Goal: Obtain resource: Download file/media

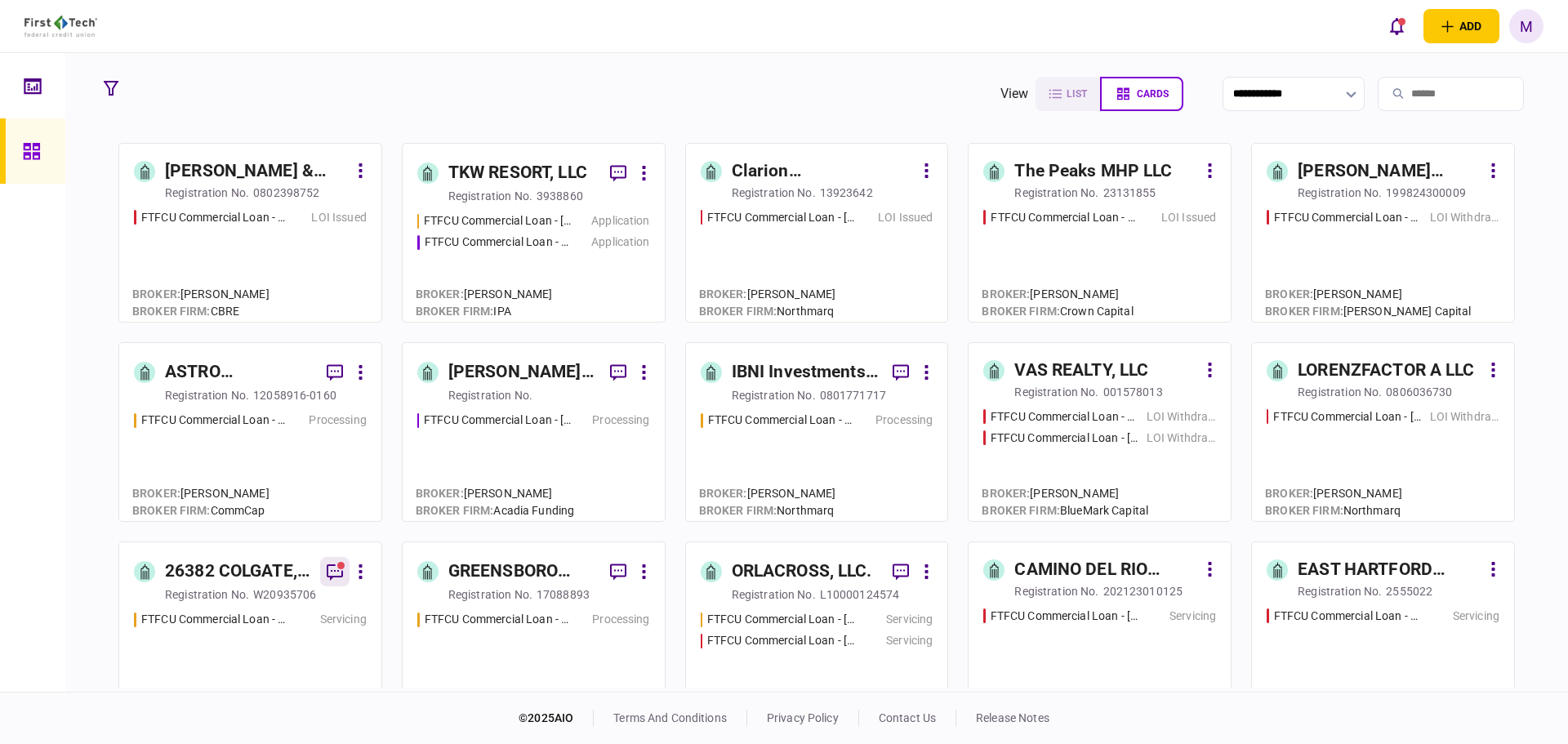
click at [332, 570] on icon "button" at bounding box center [335, 573] width 16 height 16
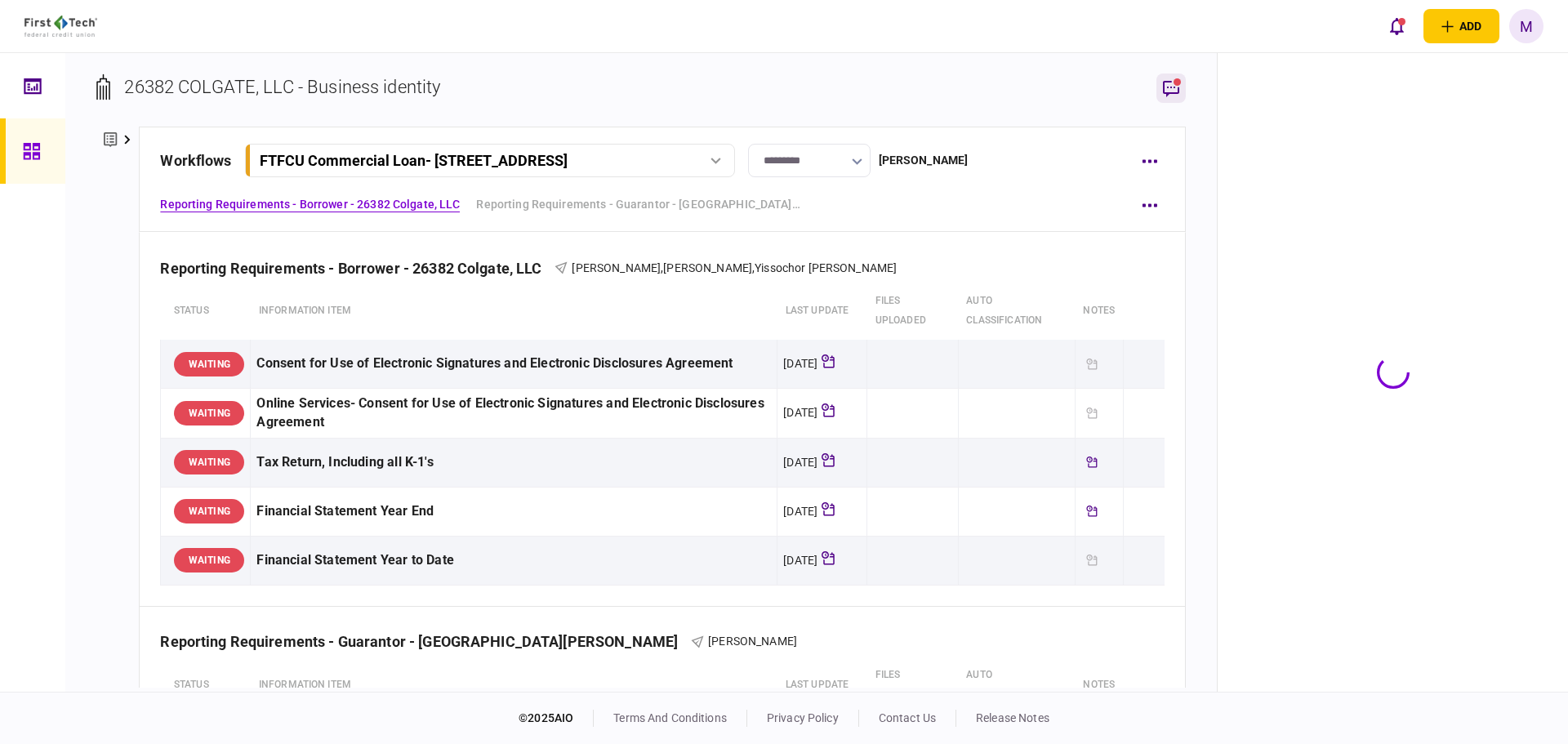
click at [1174, 91] on icon "button" at bounding box center [1171, 88] width 20 height 20
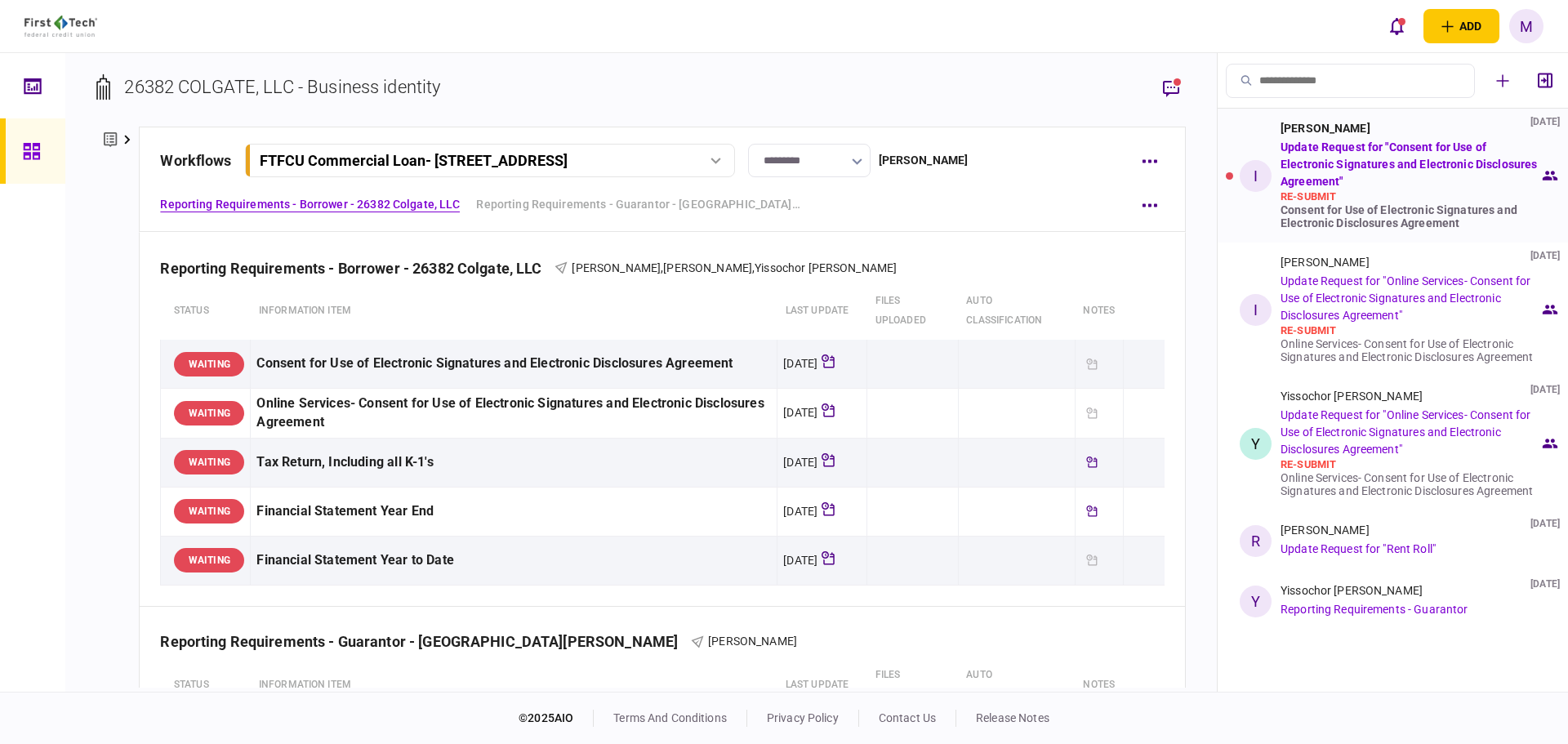
click at [1429, 206] on div "Consent for Use of Electronic Signatures and Electronic Disclosures Agreement" at bounding box center [1410, 217] width 259 height 26
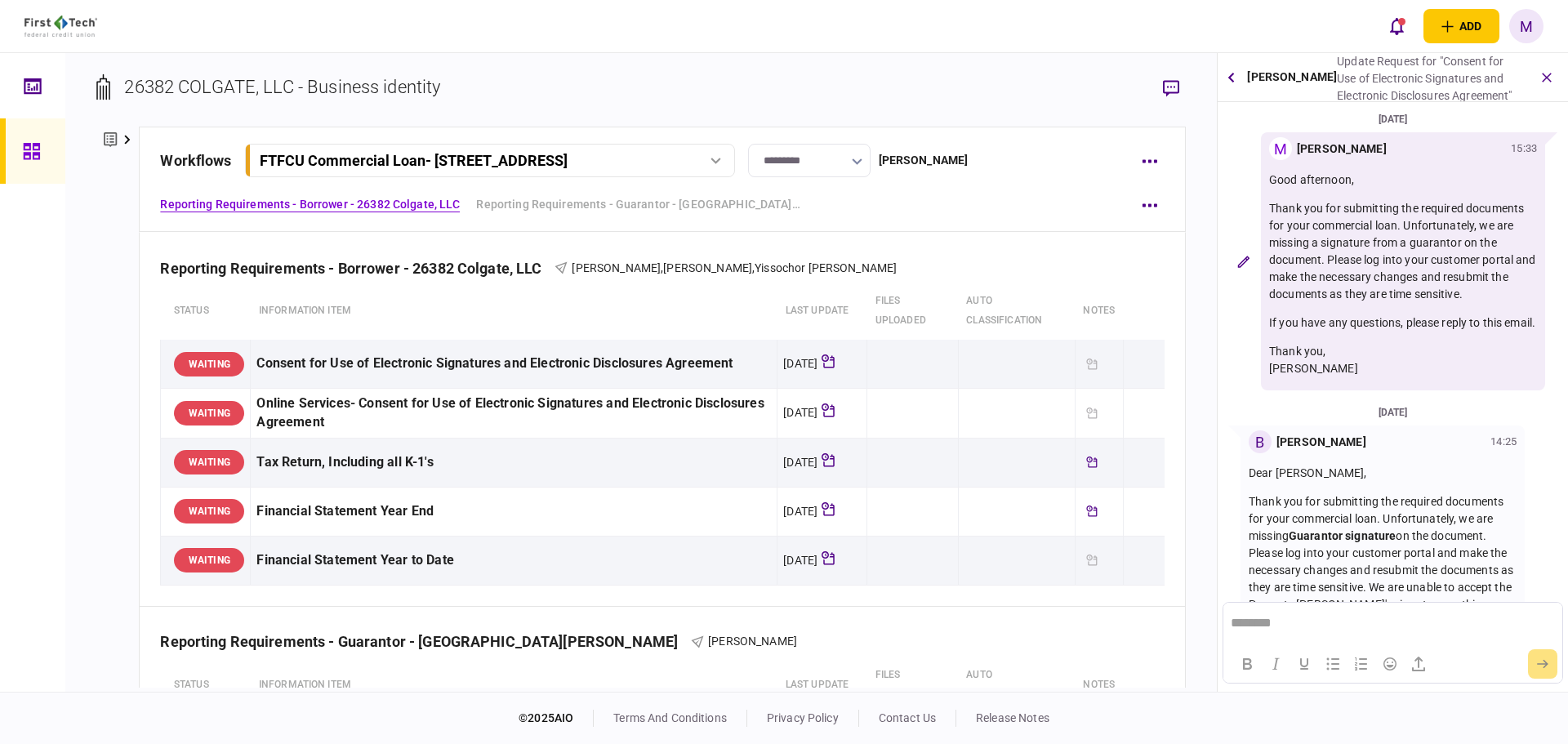
scroll to position [147, 0]
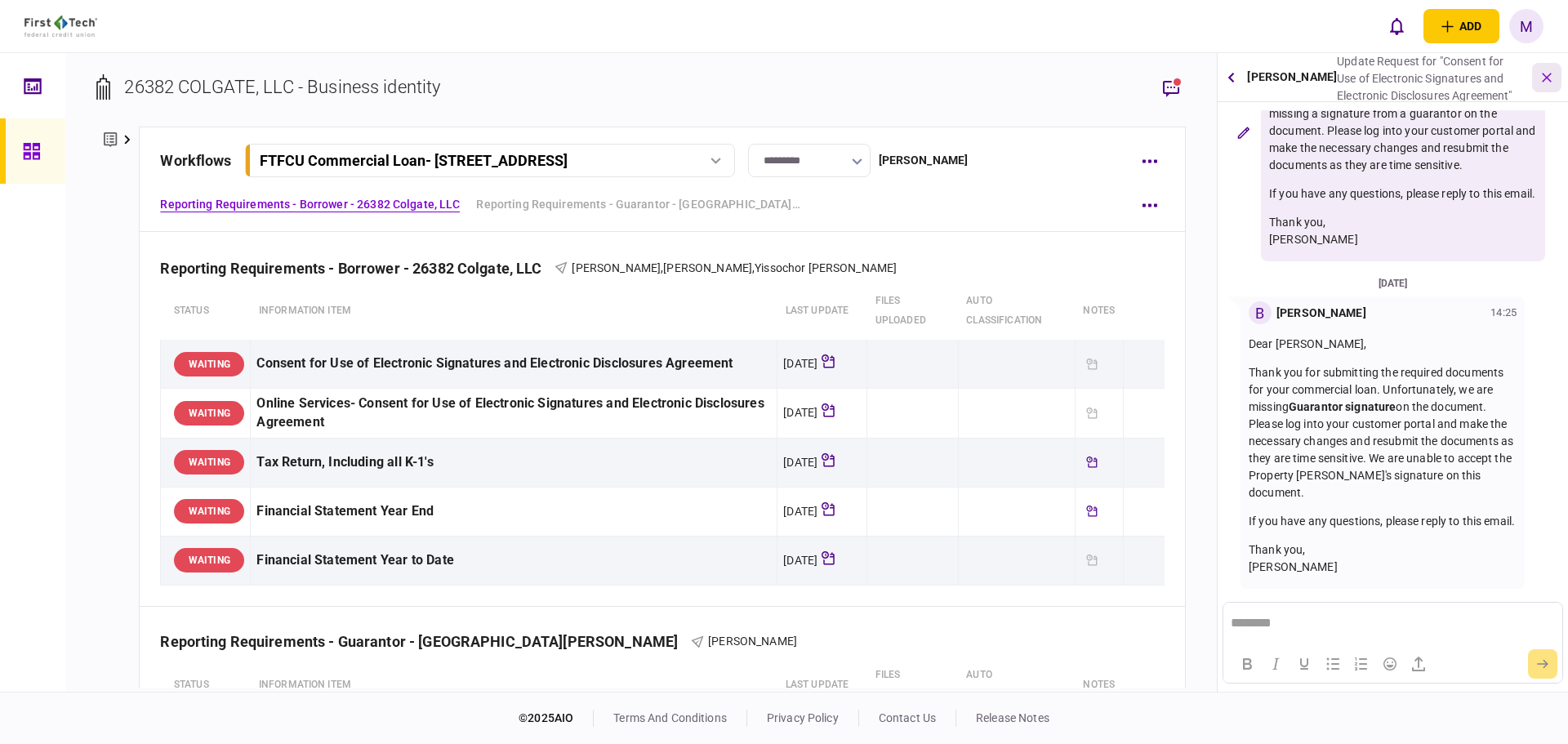
click at [1540, 73] on icon "button" at bounding box center [1547, 77] width 19 height 19
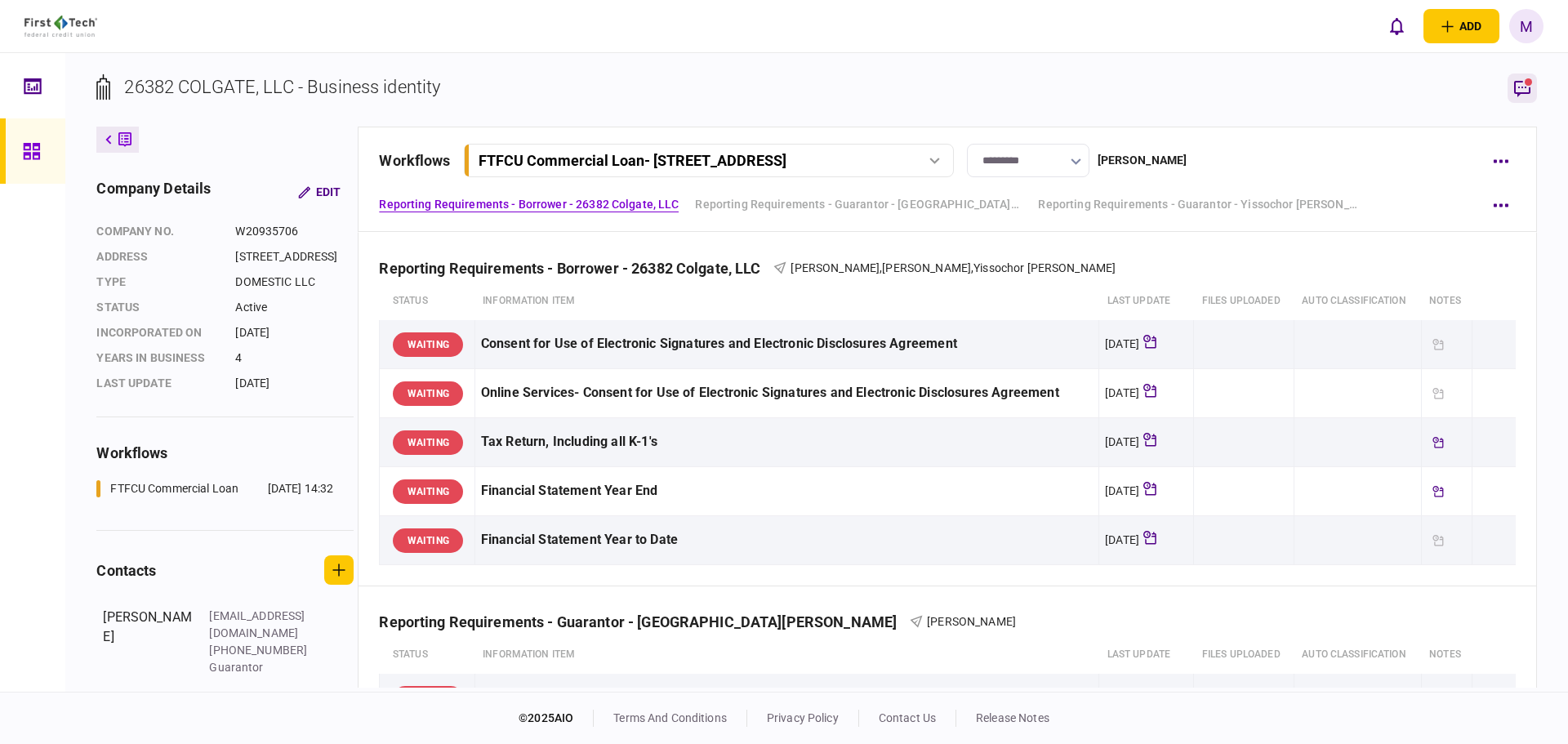
click at [1528, 97] on icon "button" at bounding box center [1523, 88] width 20 height 20
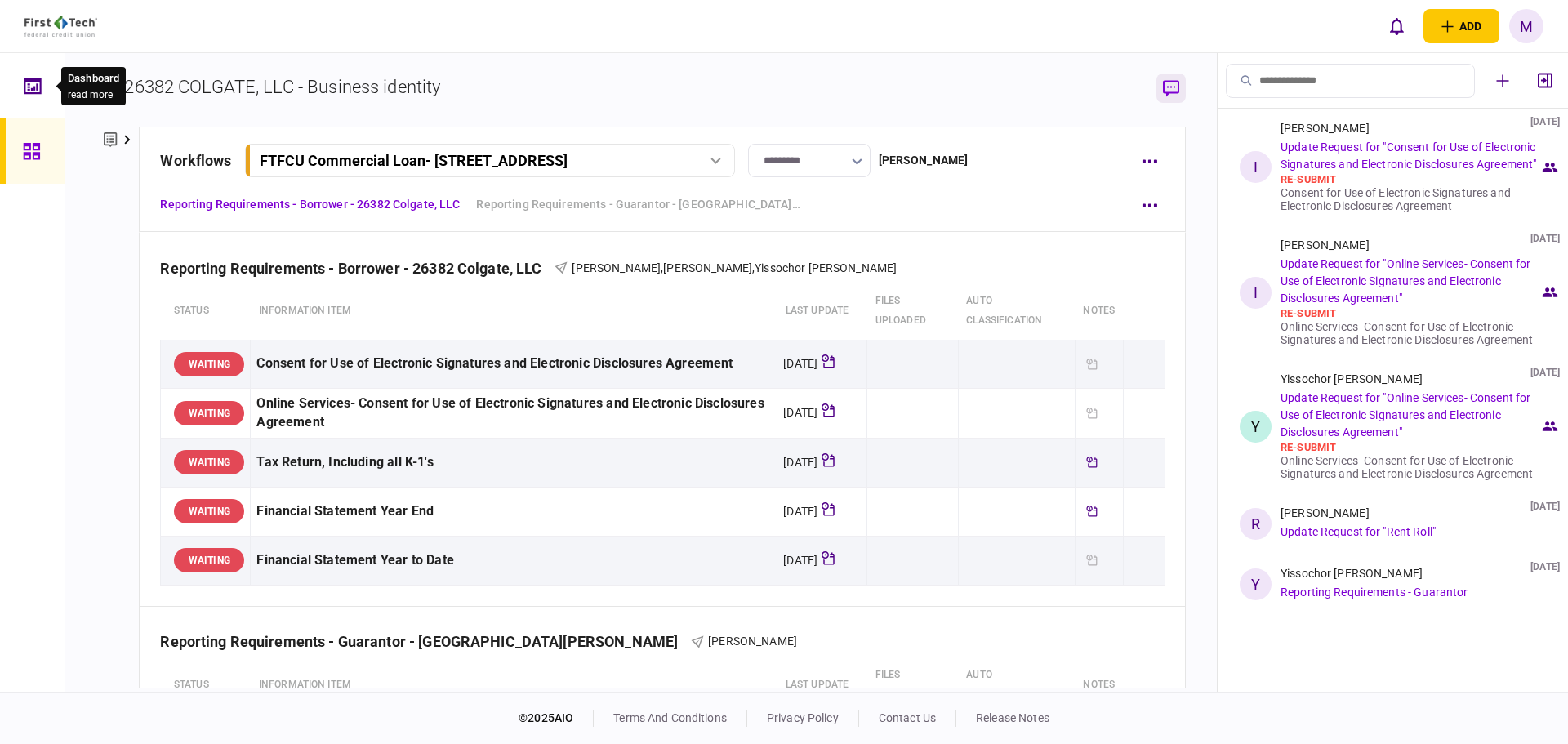
click at [31, 91] on icon at bounding box center [33, 86] width 18 height 19
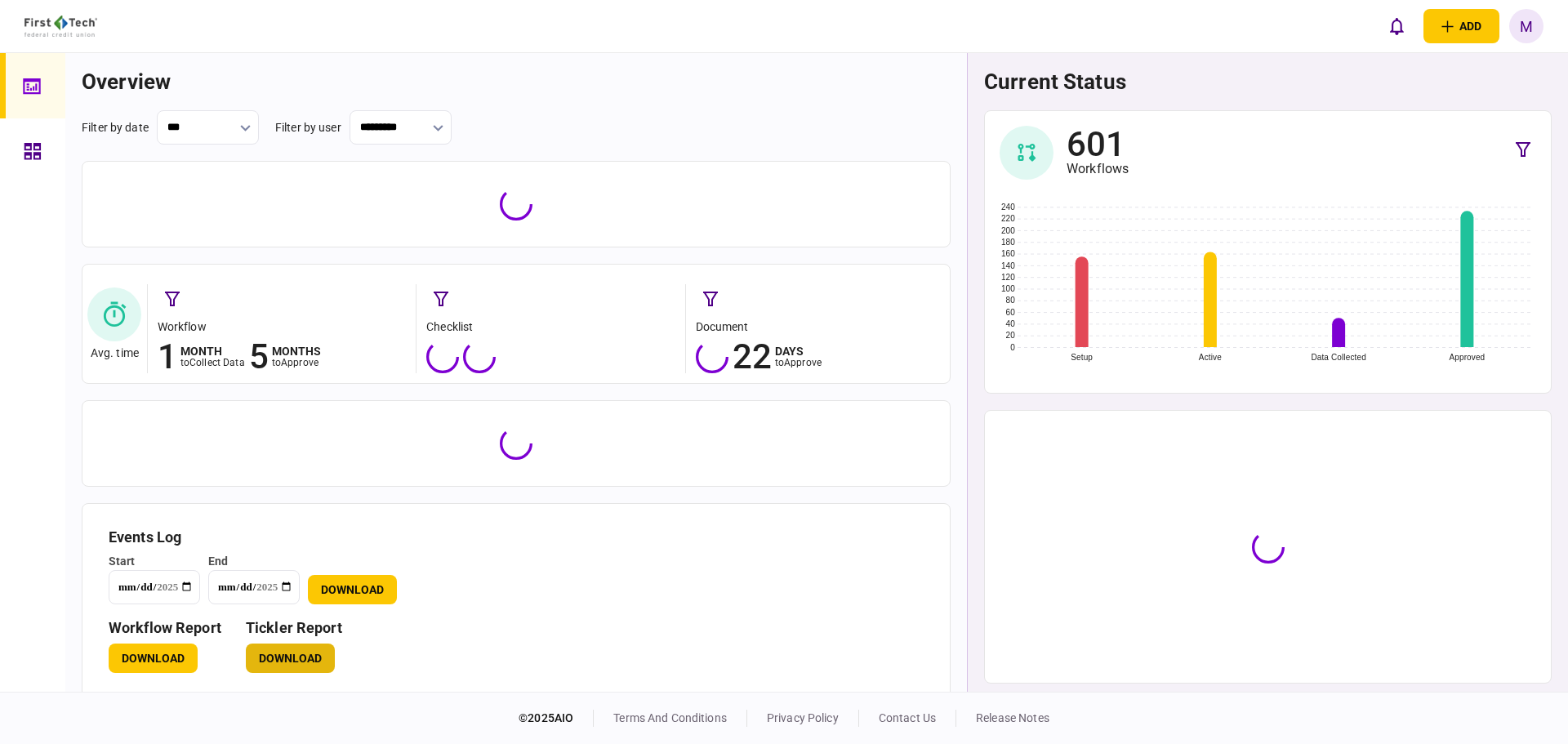
click at [300, 671] on button "Download" at bounding box center [290, 658] width 89 height 30
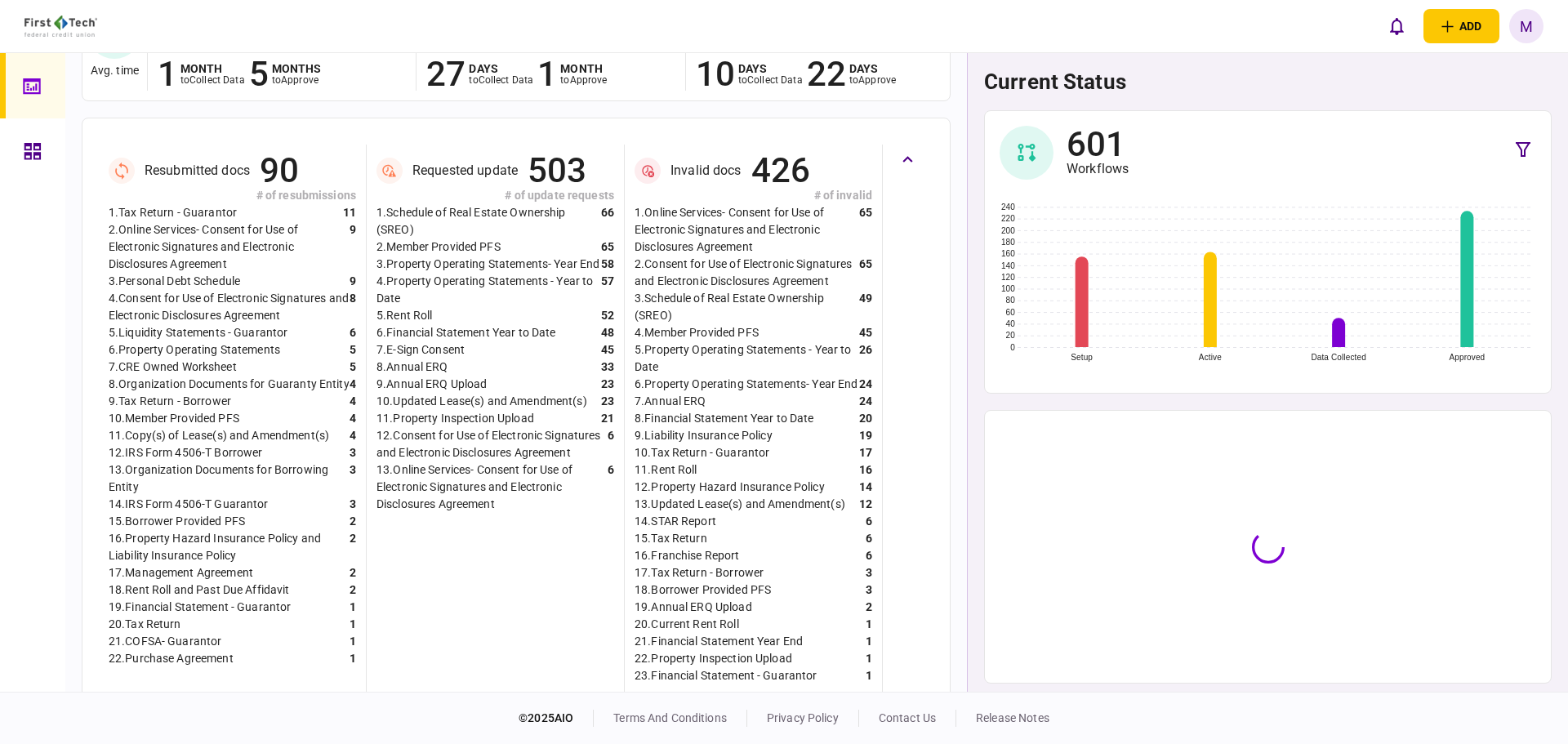
scroll to position [572, 0]
